Goal: Find specific page/section: Find specific page/section

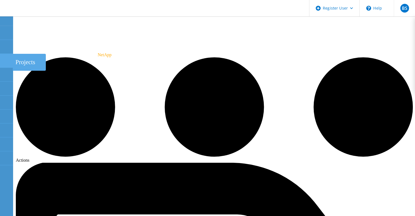
click at [4, 63] on div at bounding box center [6, 61] width 7 height 6
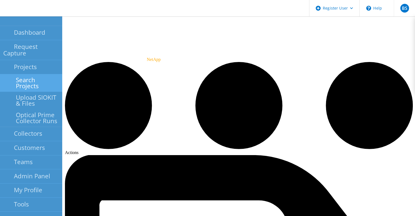
click at [34, 75] on link "Search Projects" at bounding box center [31, 82] width 62 height 17
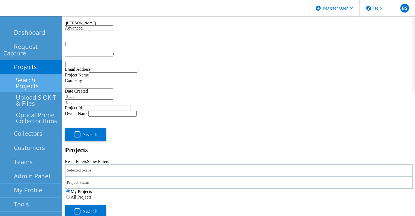
type input "1"
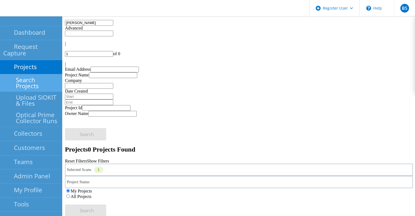
click at [97, 26] on input "[PERSON_NAME]" at bounding box center [89, 23] width 48 height 6
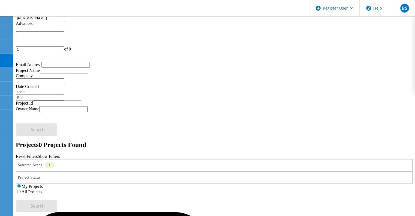
click at [94, 159] on div "Selected Scans 1" at bounding box center [214, 165] width 397 height 12
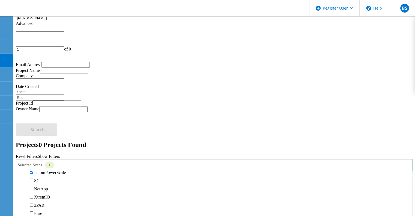
scroll to position [155, 0]
click at [286, 189] on div "All Projects" at bounding box center [214, 191] width 397 height 5
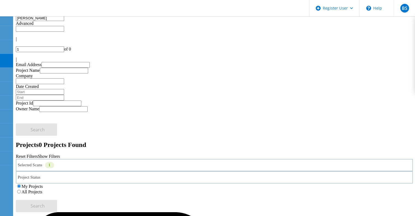
click at [42, 189] on label "All Projects" at bounding box center [32, 191] width 21 height 5
click at [21, 190] on input "All Projects" at bounding box center [19, 192] width 4 height 4
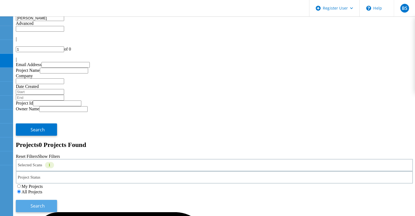
click at [57, 200] on button "Search" at bounding box center [36, 206] width 41 height 12
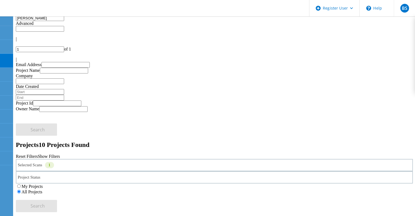
click at [64, 21] on input "[PERSON_NAME]" at bounding box center [40, 18] width 48 height 6
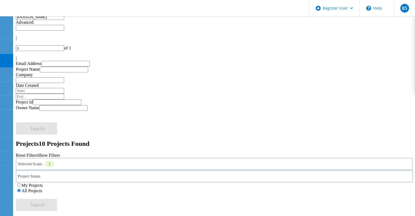
scroll to position [3, 0]
